Goal: Task Accomplishment & Management: Use online tool/utility

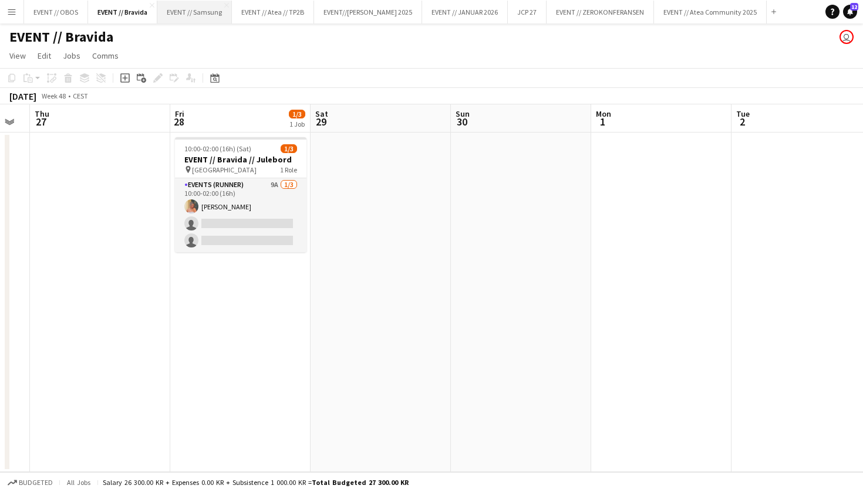
click at [190, 18] on button "EVENT // Samsung Close" at bounding box center [194, 12] width 75 height 23
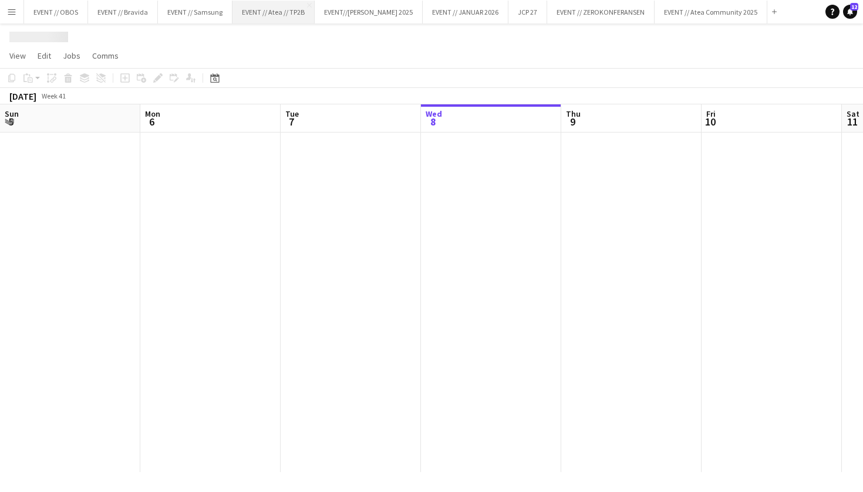
scroll to position [0, 280]
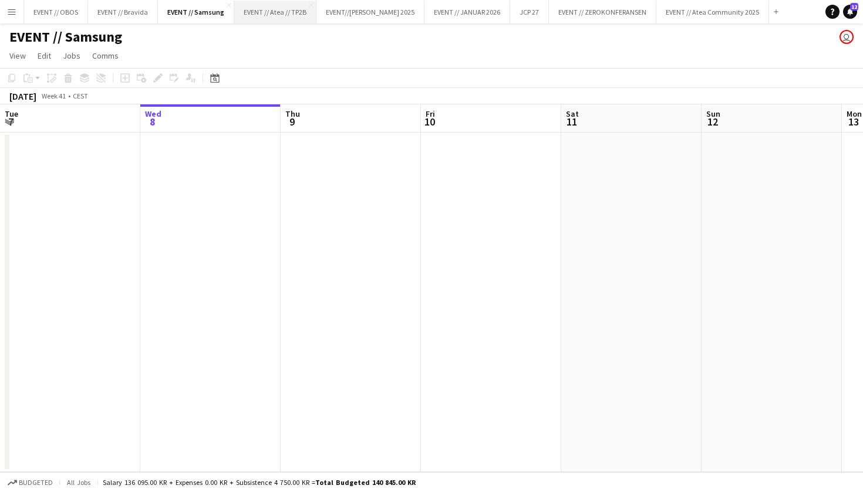
click at [262, 18] on button "EVENT // Atea // TP2B Close" at bounding box center [275, 12] width 82 height 23
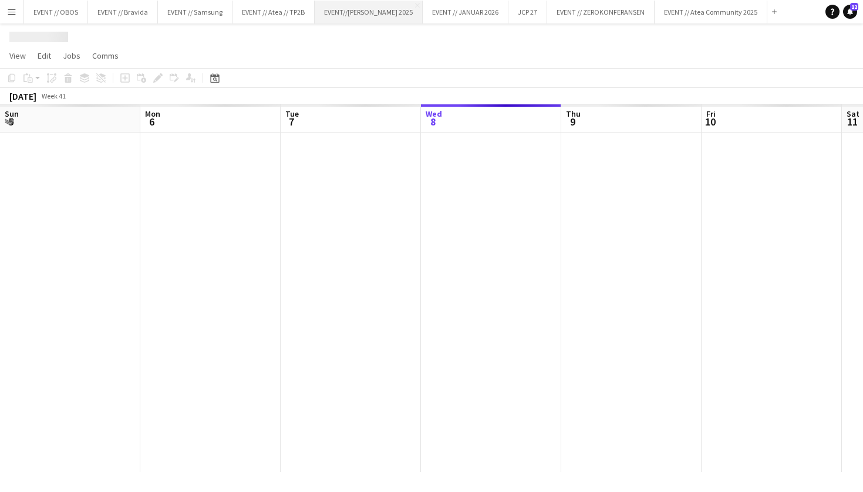
scroll to position [0, 280]
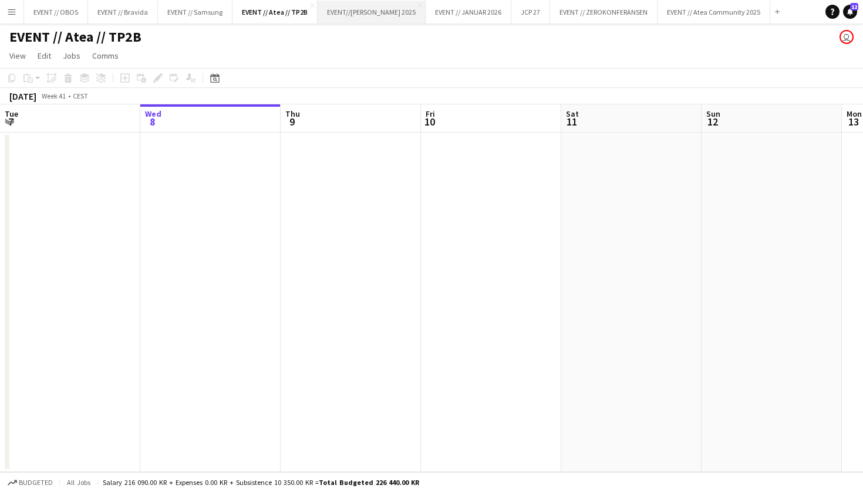
click at [332, 21] on button "EVENT//[PERSON_NAME] 2025 Close" at bounding box center [371, 12] width 108 height 23
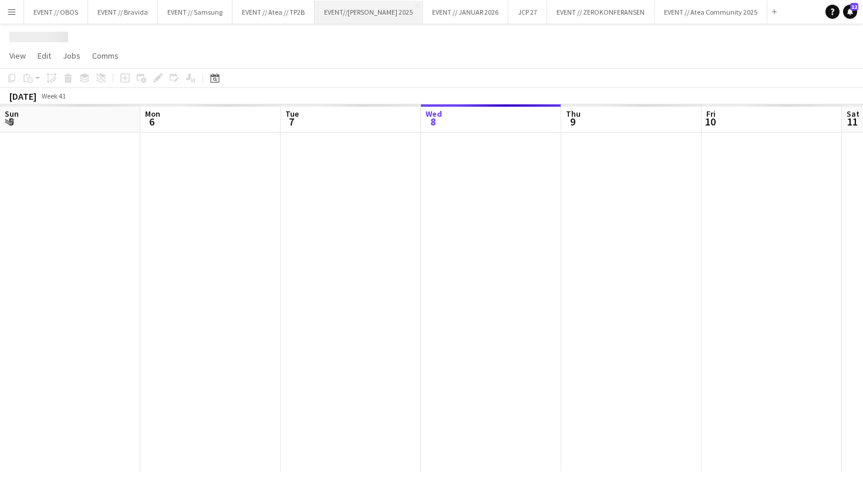
scroll to position [0, 280]
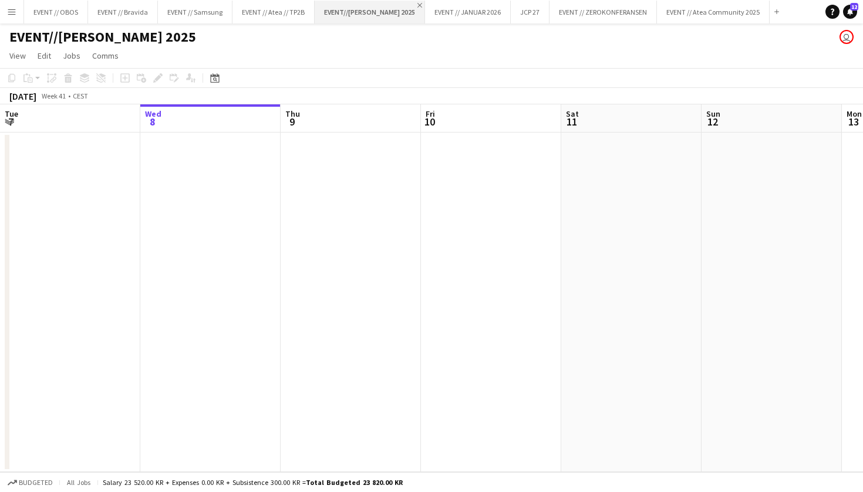
click at [417, 4] on app-icon "Close" at bounding box center [419, 5] width 5 height 5
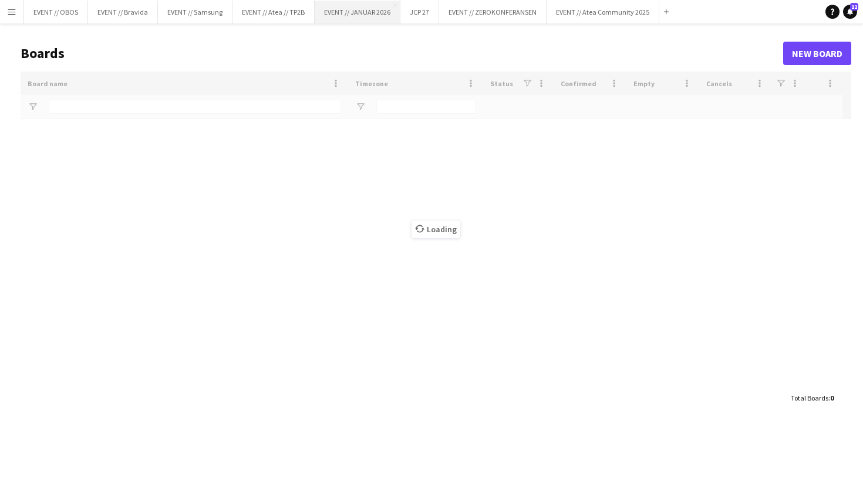
type input "**********"
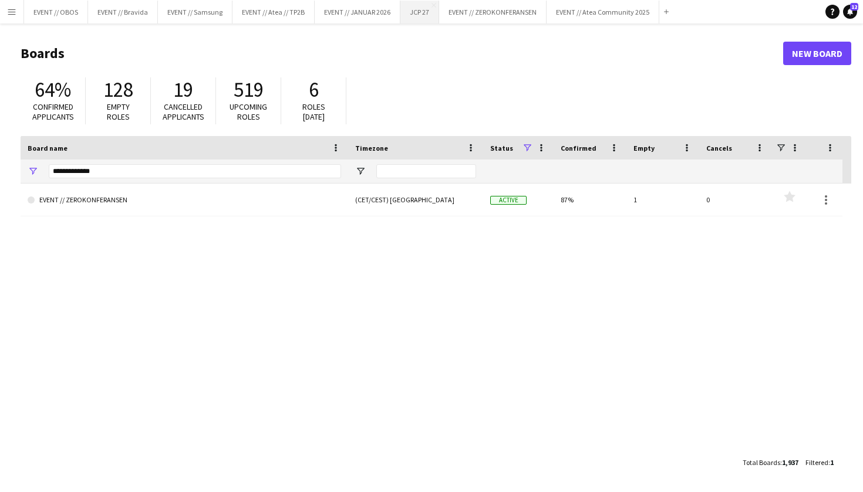
click at [425, 21] on button "JCP 27 Close" at bounding box center [419, 12] width 39 height 23
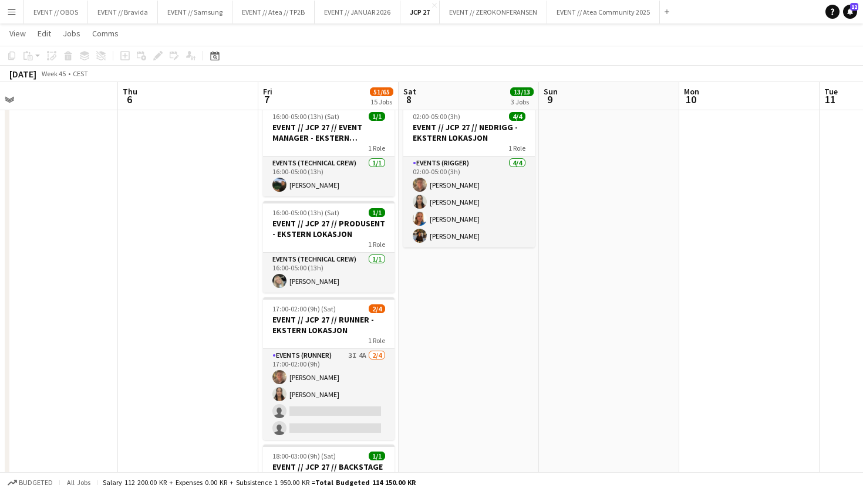
scroll to position [1375, 0]
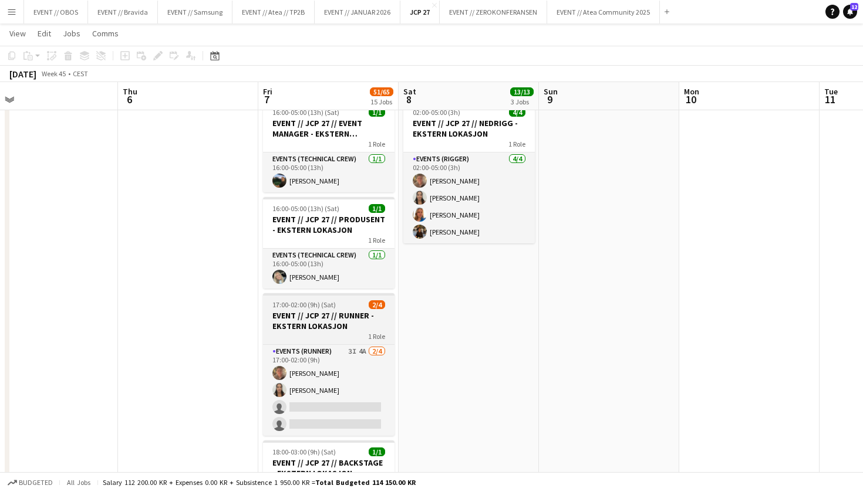
click at [301, 306] on span "17:00-02:00 (9h) (Sat)" at bounding box center [303, 304] width 63 height 9
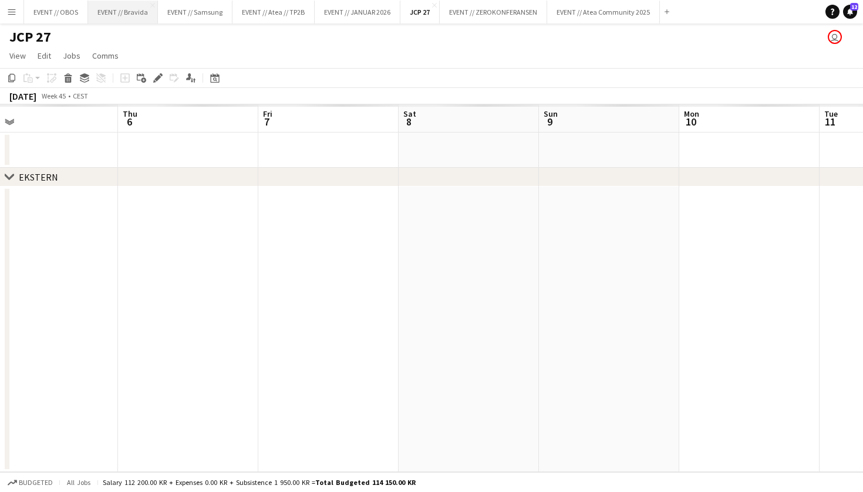
scroll to position [0, 0]
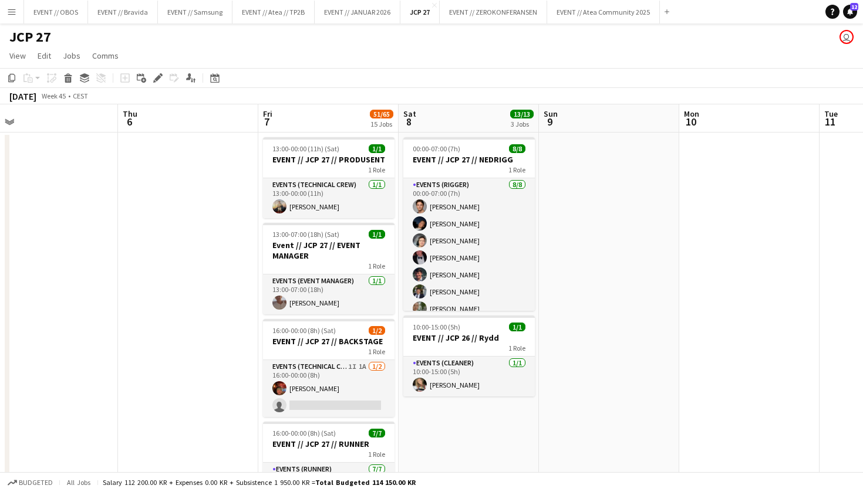
click at [14, 25] on div "JCP 27 user" at bounding box center [431, 34] width 863 height 22
click at [10, 19] on button "Menu" at bounding box center [11, 11] width 23 height 23
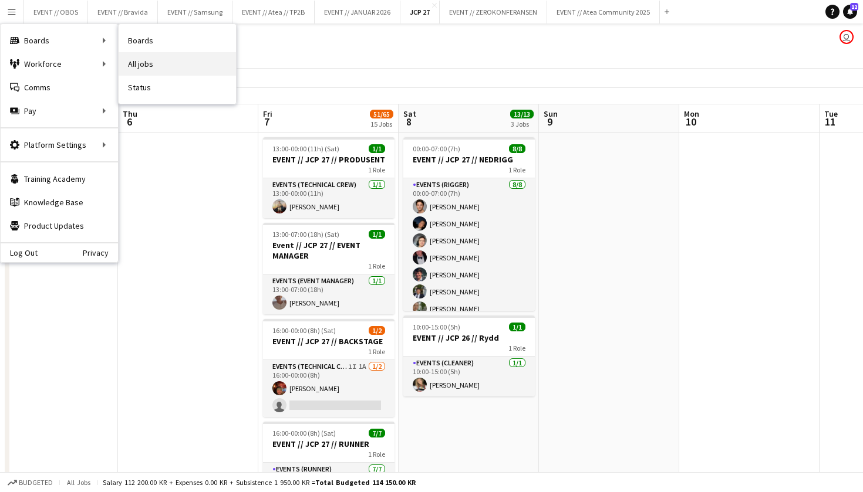
click at [133, 67] on link "All jobs" at bounding box center [177, 63] width 117 height 23
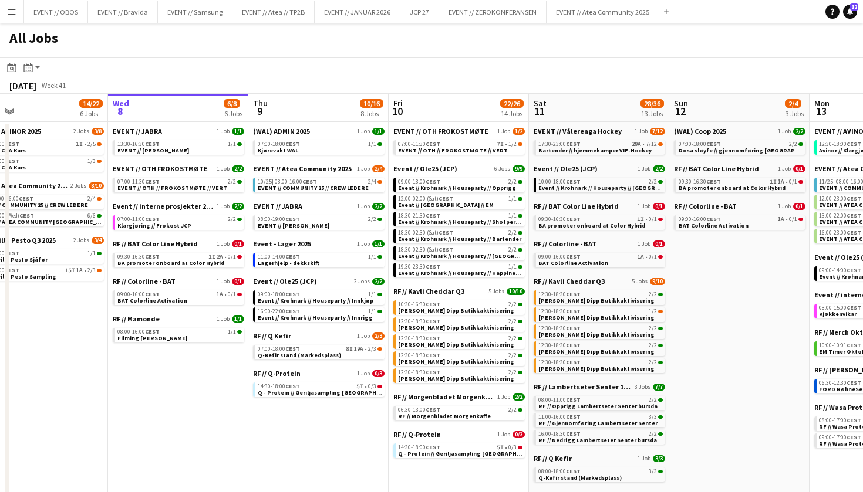
scroll to position [0, 314]
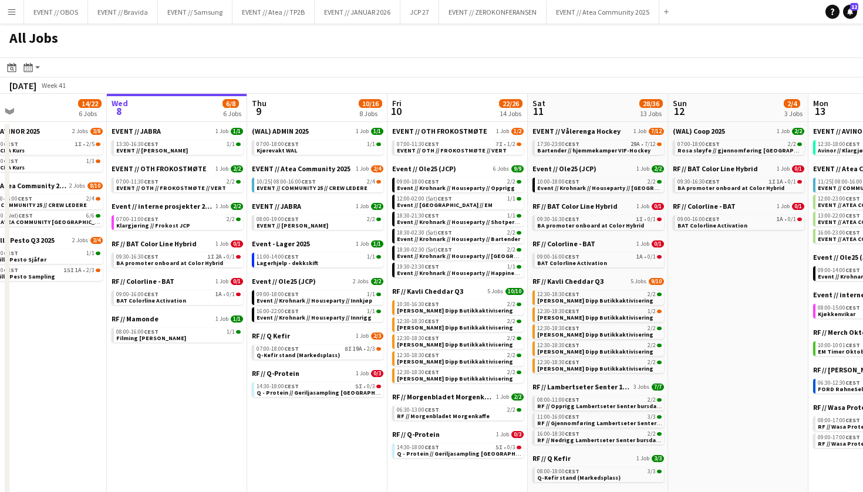
click at [8, 23] on button "Menu" at bounding box center [11, 11] width 23 height 23
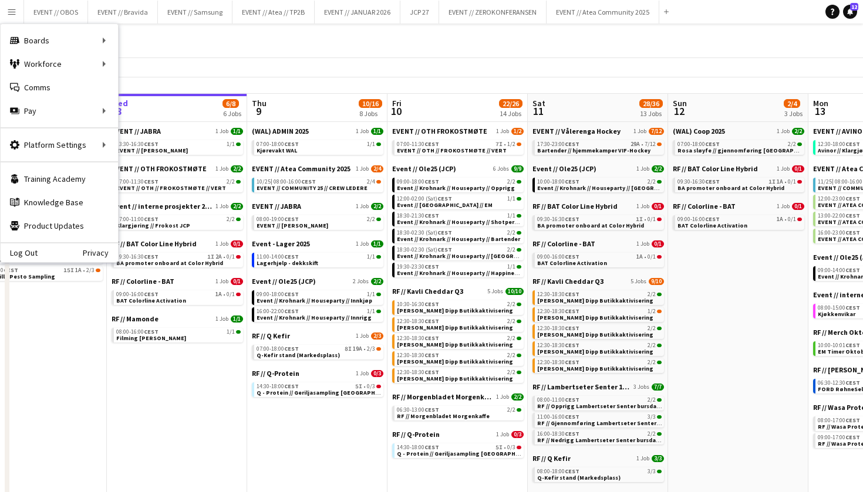
click at [228, 66] on app-toolbar "Date picker [DATE] [DATE] [DATE] M [DATE] T [DATE] W [DATE] T [DATE] F [DATE] S…" at bounding box center [431, 68] width 863 height 20
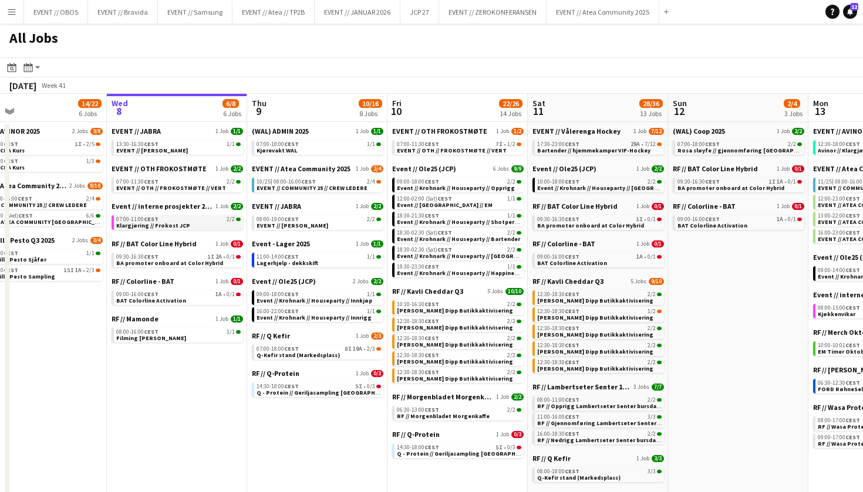
click at [174, 224] on span "Klargjøring // Frokost JCP" at bounding box center [153, 226] width 74 height 8
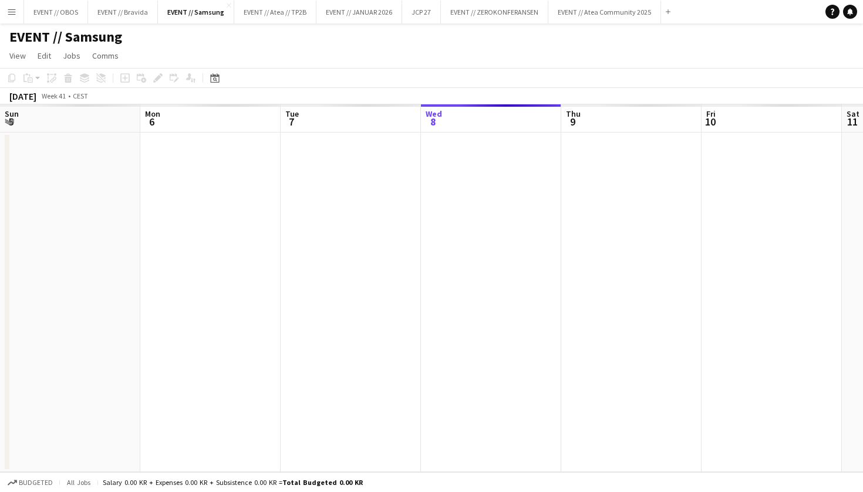
scroll to position [0, 280]
